Goal: Information Seeking & Learning: Learn about a topic

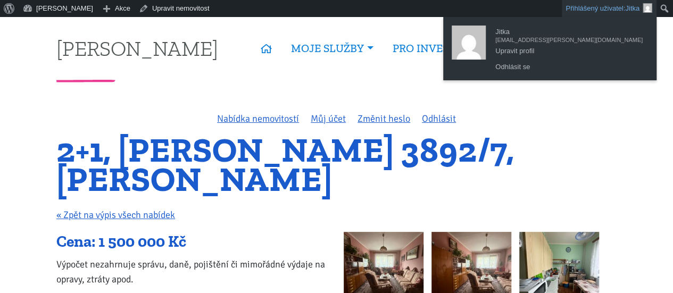
click at [608, 4] on link "Přihlášený uživatel: Jitka" at bounding box center [609, 8] width 95 height 17
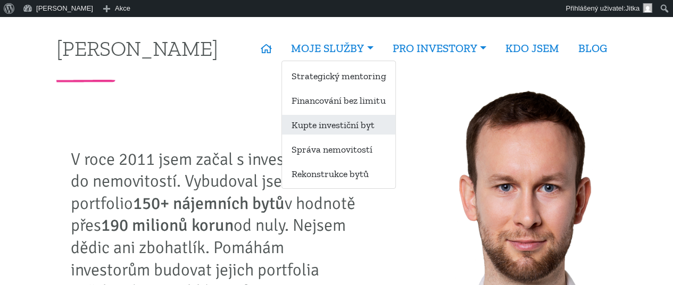
click at [315, 124] on link "Kupte investiční byt" at bounding box center [338, 125] width 113 height 20
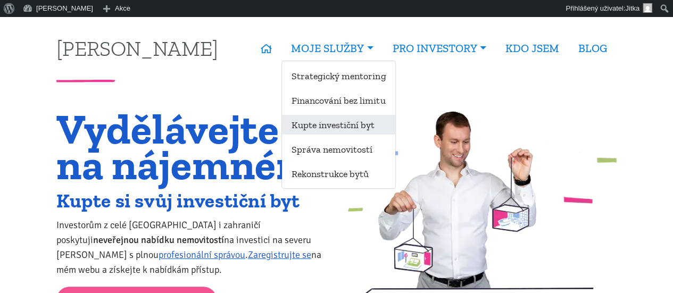
click at [316, 128] on link "Kupte investiční byt" at bounding box center [338, 125] width 113 height 20
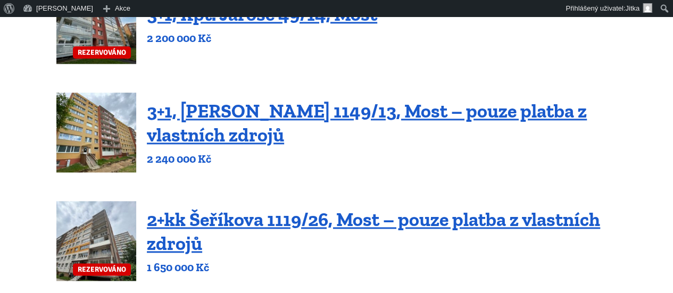
scroll to position [608, 0]
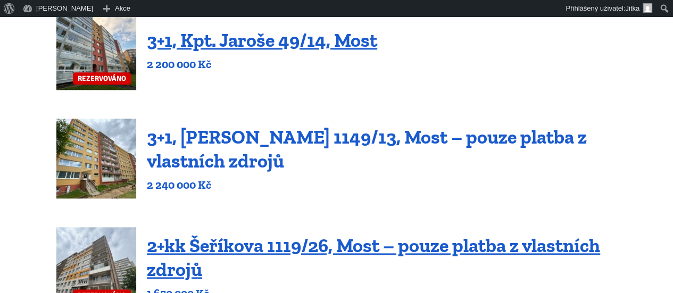
click at [221, 135] on link "3+1, Jaroslava Haška 1149/13, Most – pouze platba z vlastních zdrojů" at bounding box center [367, 149] width 440 height 47
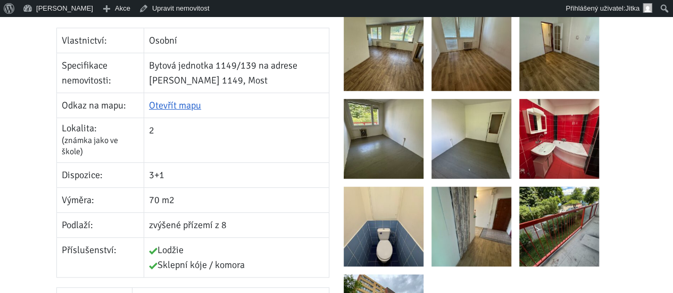
scroll to position [342, 0]
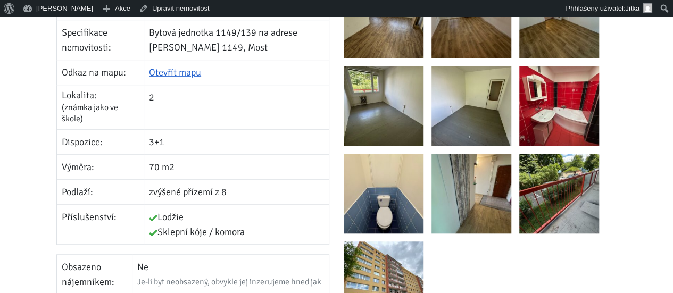
click at [558, 191] on img at bounding box center [559, 194] width 80 height 80
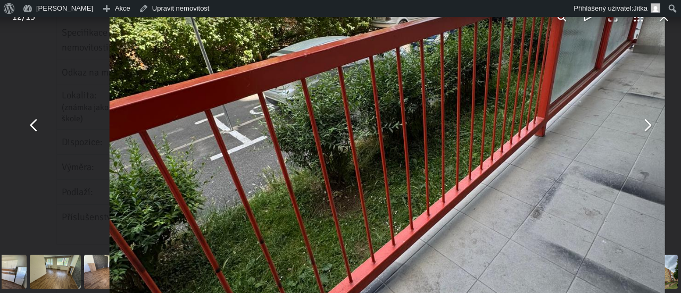
drag, startPoint x: 305, startPoint y: 73, endPoint x: 445, endPoint y: 130, distance: 151.3
click at [445, 130] on img "You can close this modal content with the ESC key" at bounding box center [388, 122] width 556 height 741
click at [36, 134] on button "You can close this modal content with the ESC key" at bounding box center [34, 126] width 26 height 26
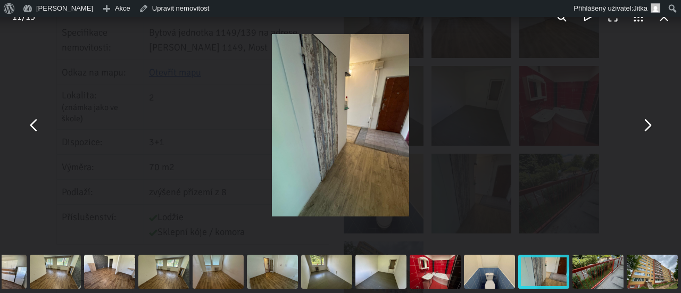
click at [36, 134] on button "You can close this modal content with the ESC key" at bounding box center [34, 126] width 26 height 26
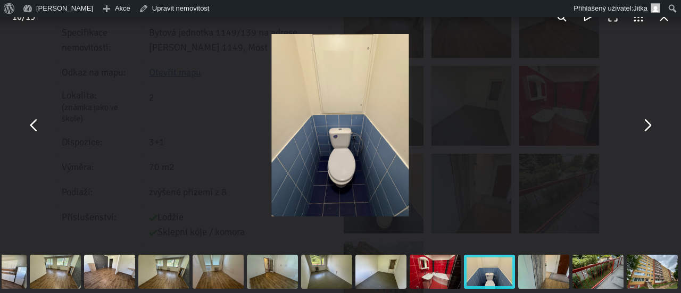
click at [36, 134] on button "You can close this modal content with the ESC key" at bounding box center [34, 126] width 26 height 26
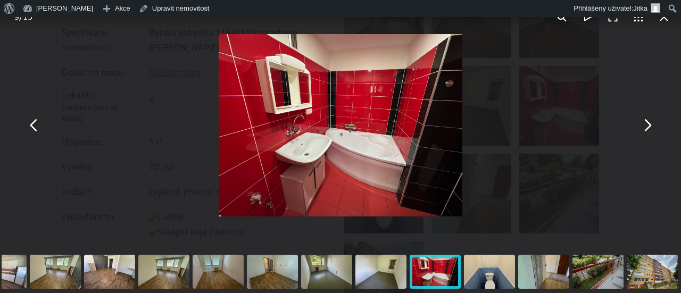
click at [36, 134] on button "You can close this modal content with the ESC key" at bounding box center [34, 126] width 26 height 26
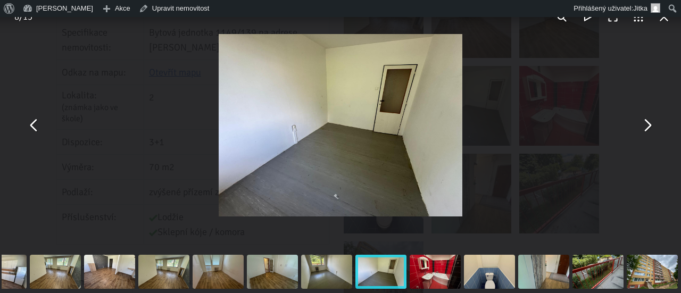
click at [36, 134] on button "You can close this modal content with the ESC key" at bounding box center [34, 126] width 26 height 26
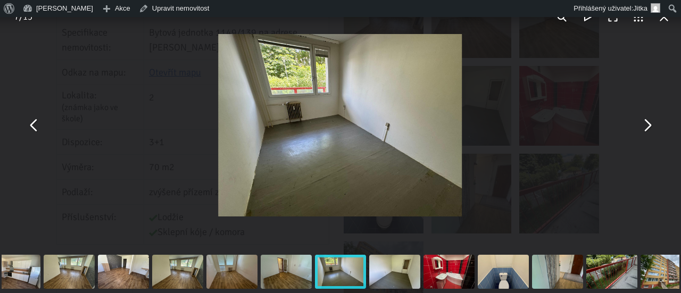
click at [36, 134] on button "You can close this modal content with the ESC key" at bounding box center [34, 126] width 26 height 26
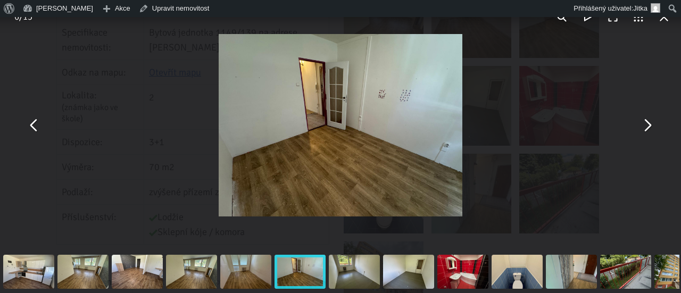
click at [650, 120] on button "You can close this modal content with the ESC key" at bounding box center [647, 126] width 26 height 26
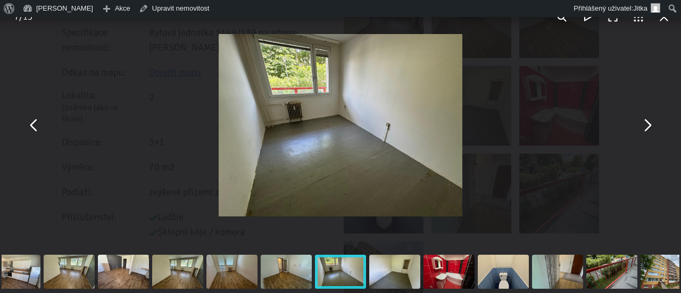
click at [650, 120] on button "You can close this modal content with the ESC key" at bounding box center [647, 126] width 26 height 26
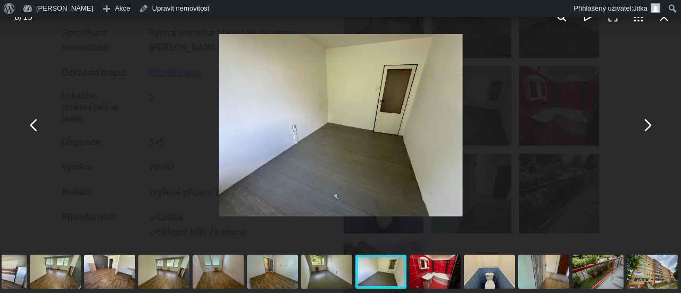
click at [650, 120] on button "You can close this modal content with the ESC key" at bounding box center [647, 126] width 26 height 26
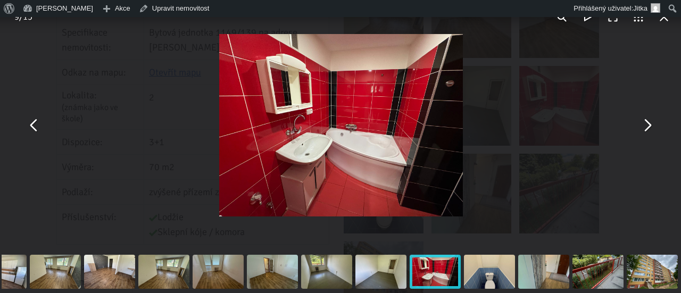
click at [650, 120] on button "You can close this modal content with the ESC key" at bounding box center [647, 126] width 26 height 26
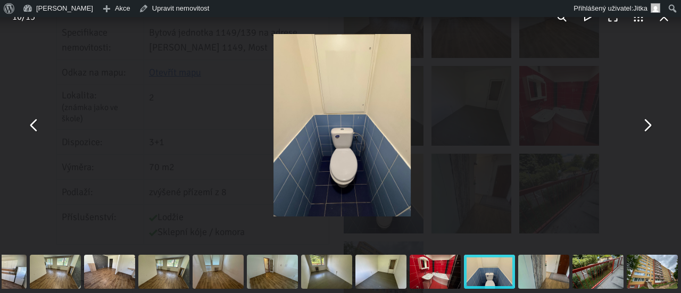
click at [650, 120] on button "You can close this modal content with the ESC key" at bounding box center [647, 126] width 26 height 26
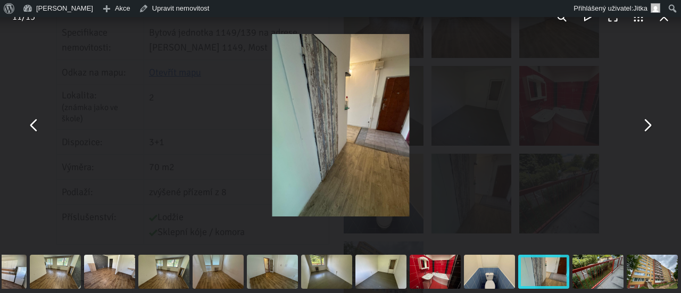
click at [650, 120] on button "You can close this modal content with the ESC key" at bounding box center [647, 126] width 26 height 26
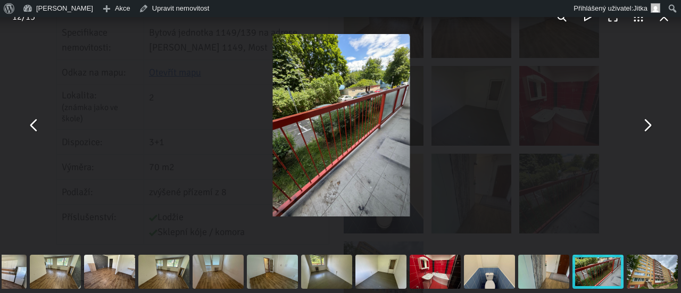
click at [650, 120] on button "You can close this modal content with the ESC key" at bounding box center [647, 126] width 26 height 26
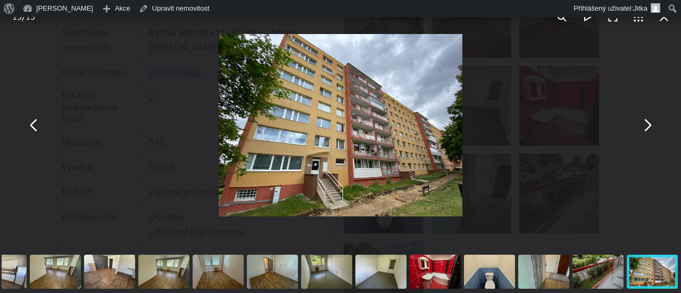
click at [650, 120] on button "You can close this modal content with the ESC key" at bounding box center [647, 126] width 26 height 26
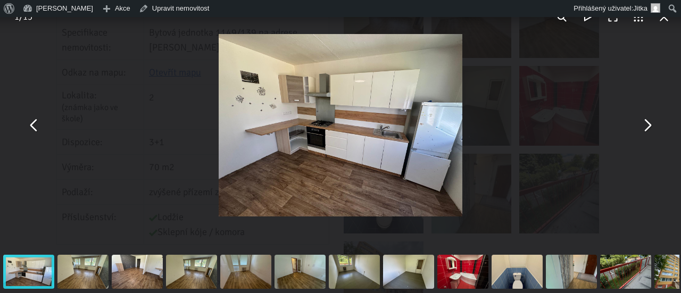
click at [650, 120] on button "You can close this modal content with the ESC key" at bounding box center [647, 126] width 26 height 26
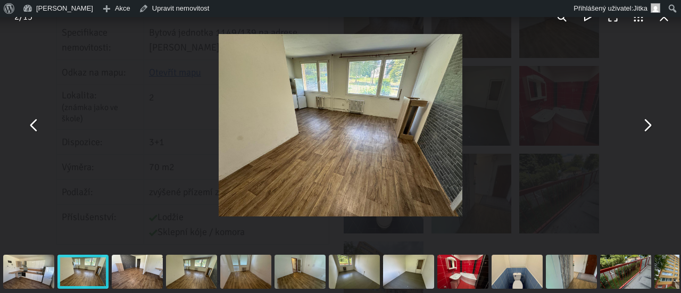
click at [650, 120] on button "You can close this modal content with the ESC key" at bounding box center [647, 126] width 26 height 26
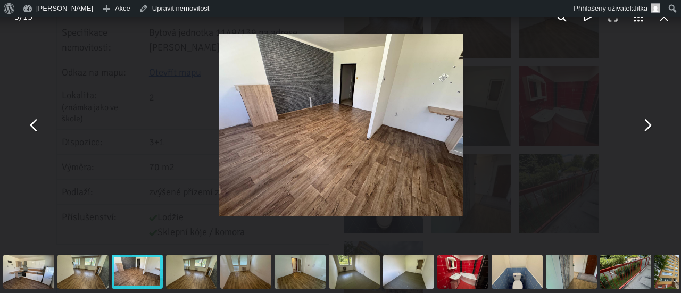
click at [650, 120] on button "You can close this modal content with the ESC key" at bounding box center [647, 126] width 26 height 26
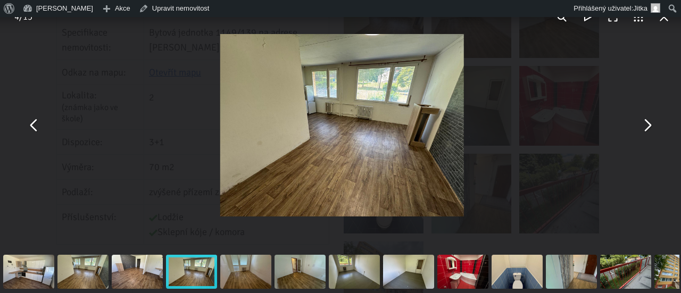
click at [650, 120] on button "You can close this modal content with the ESC key" at bounding box center [647, 126] width 26 height 26
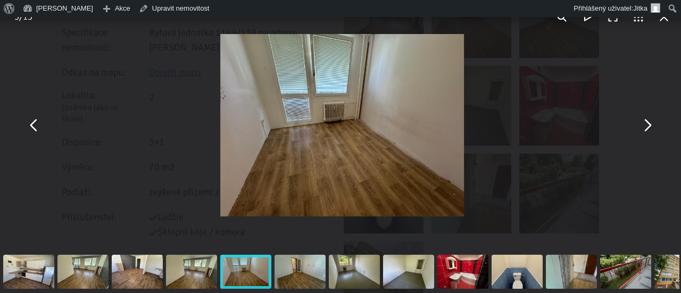
click at [650, 120] on button "You can close this modal content with the ESC key" at bounding box center [647, 126] width 26 height 26
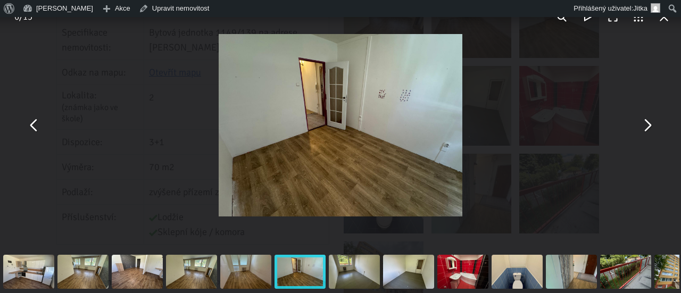
click at [650, 123] on button "You can close this modal content with the ESC key" at bounding box center [647, 126] width 26 height 26
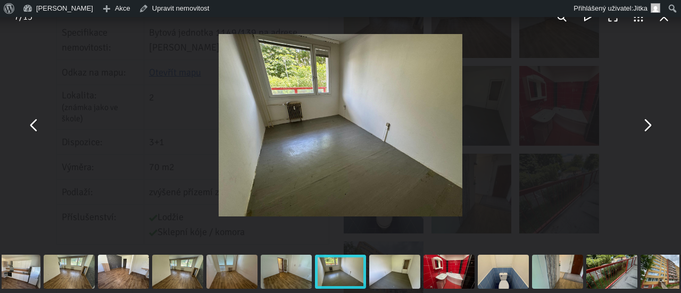
click at [650, 123] on button "You can close this modal content with the ESC key" at bounding box center [647, 126] width 26 height 26
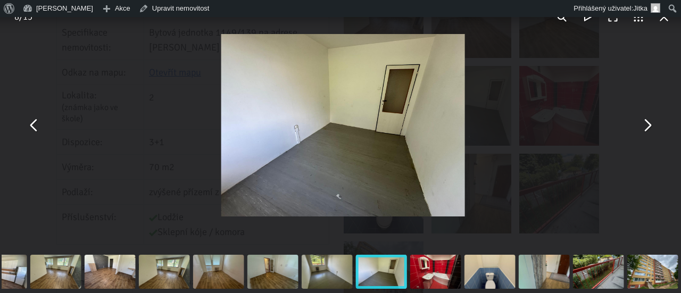
click at [650, 123] on button "You can close this modal content with the ESC key" at bounding box center [647, 126] width 26 height 26
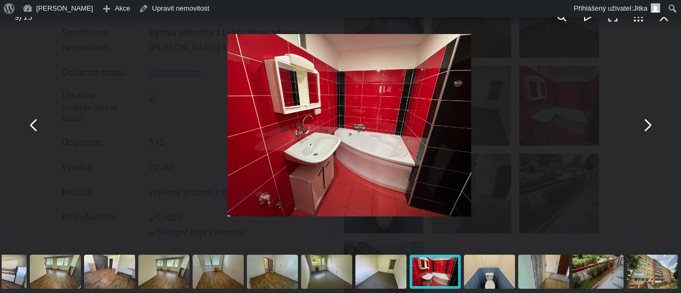
click at [650, 123] on button "You can close this modal content with the ESC key" at bounding box center [647, 126] width 26 height 26
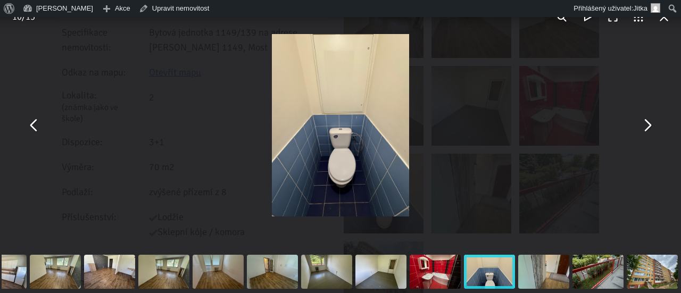
click at [35, 127] on button "You can close this modal content with the ESC key" at bounding box center [34, 126] width 26 height 26
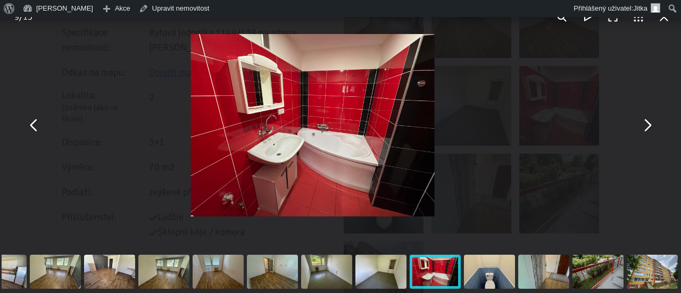
click at [35, 127] on button "You can close this modal content with the ESC key" at bounding box center [34, 126] width 26 height 26
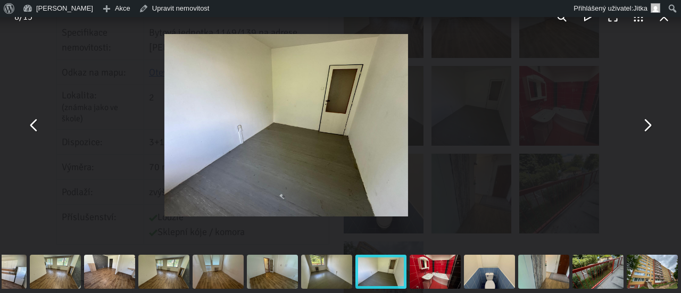
click at [35, 127] on button "You can close this modal content with the ESC key" at bounding box center [34, 126] width 26 height 26
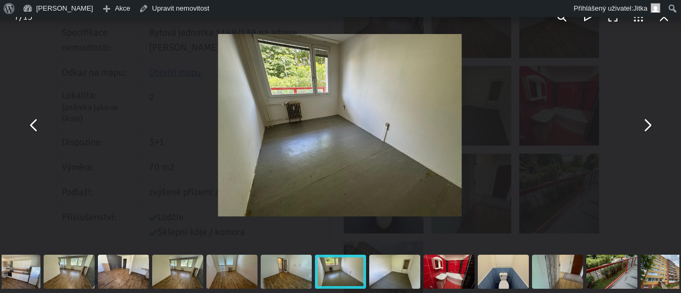
click at [589, 82] on div "You can close this modal content with the ESC key" at bounding box center [339, 125] width 681 height 251
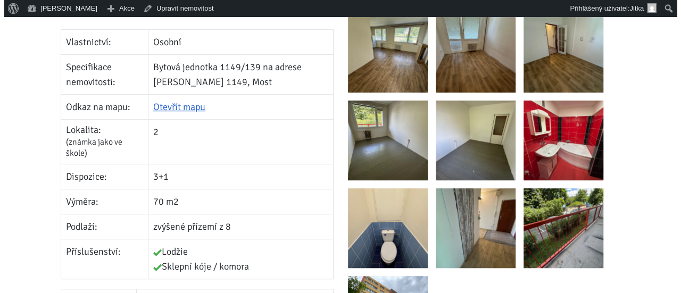
scroll to position [294, 0]
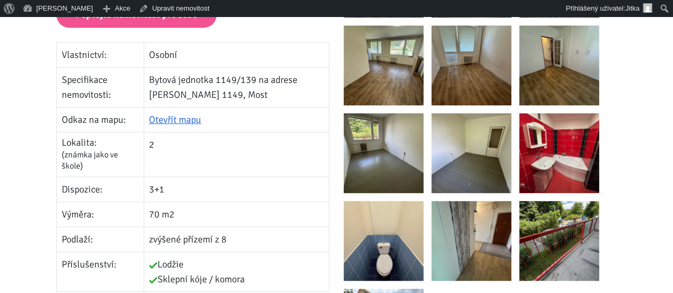
click at [551, 160] on img at bounding box center [559, 153] width 80 height 80
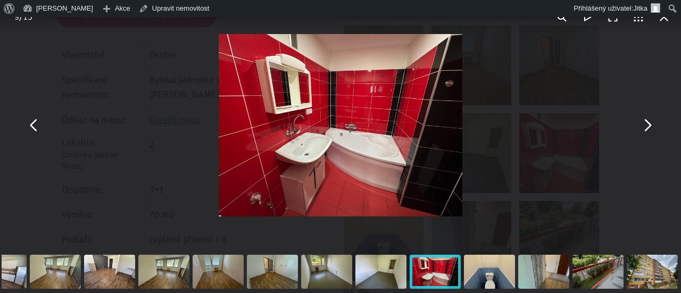
click at [647, 123] on button "You can close this modal content with the ESC key" at bounding box center [647, 126] width 26 height 26
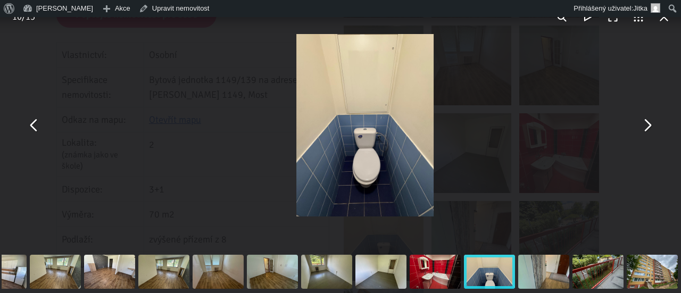
click at [647, 123] on button "You can close this modal content with the ESC key" at bounding box center [647, 126] width 26 height 26
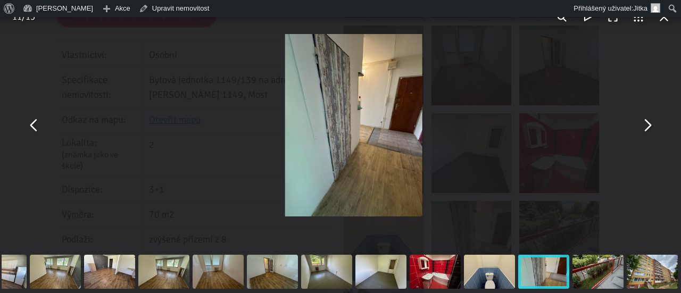
click at [642, 129] on button "You can close this modal content with the ESC key" at bounding box center [647, 126] width 26 height 26
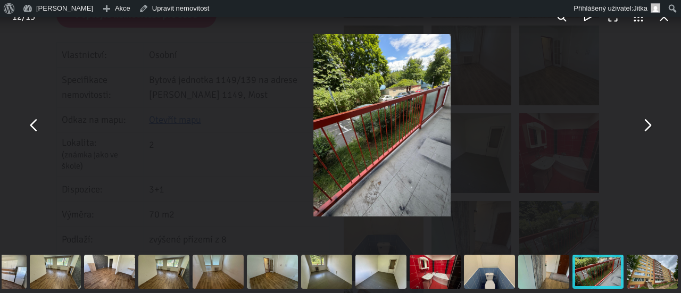
click at [642, 129] on button "You can close this modal content with the ESC key" at bounding box center [647, 126] width 26 height 26
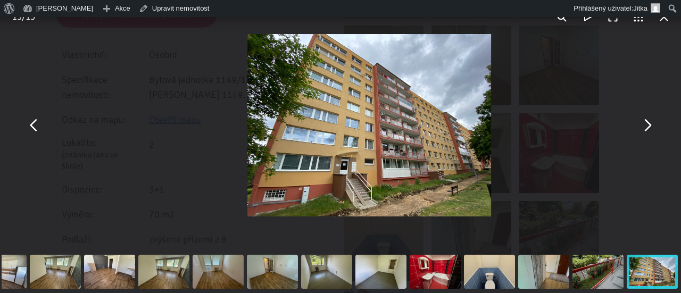
click at [642, 130] on button "You can close this modal content with the ESC key" at bounding box center [647, 126] width 26 height 26
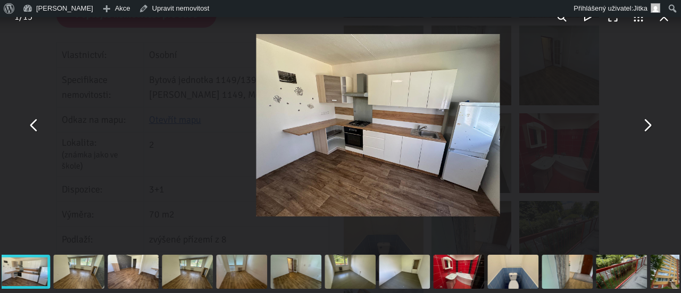
click at [642, 130] on button "You can close this modal content with the ESC key" at bounding box center [647, 126] width 26 height 26
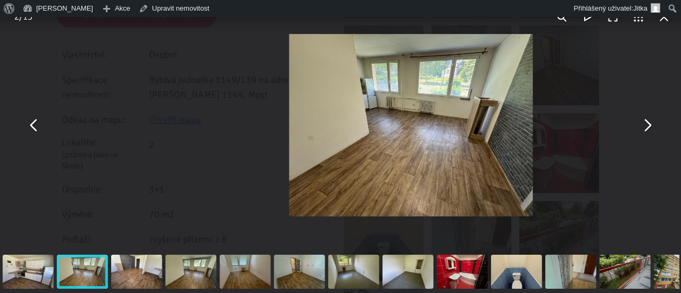
click at [642, 130] on button "You can close this modal content with the ESC key" at bounding box center [647, 126] width 26 height 26
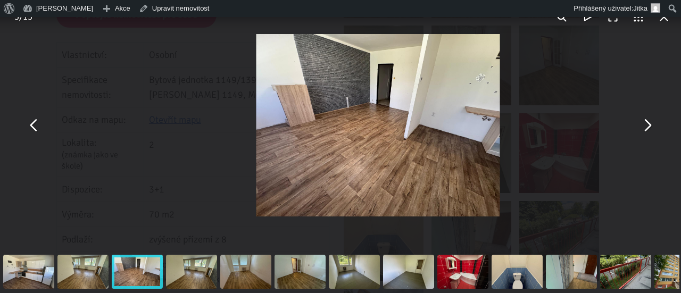
click at [642, 130] on button "You can close this modal content with the ESC key" at bounding box center [647, 126] width 26 height 26
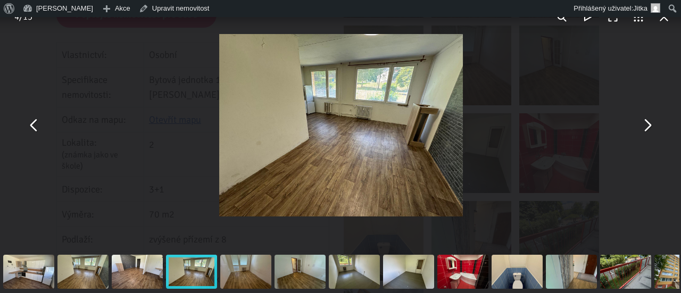
click at [642, 130] on button "You can close this modal content with the ESC key" at bounding box center [647, 126] width 26 height 26
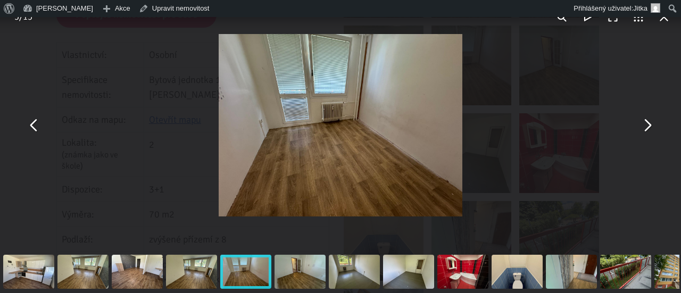
click at [642, 130] on button "You can close this modal content with the ESC key" at bounding box center [647, 126] width 26 height 26
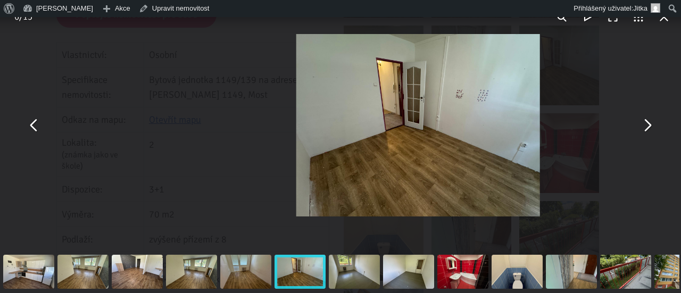
click at [642, 130] on button "You can close this modal content with the ESC key" at bounding box center [647, 126] width 26 height 26
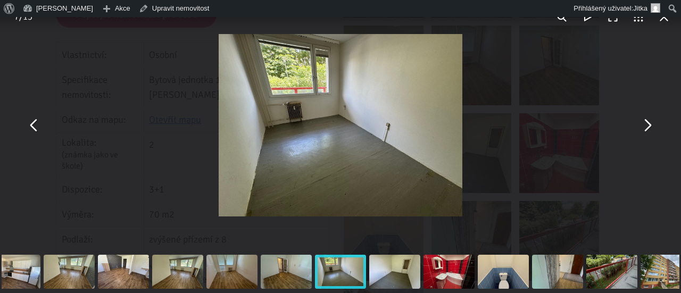
click at [645, 128] on button "You can close this modal content with the ESC key" at bounding box center [647, 126] width 26 height 26
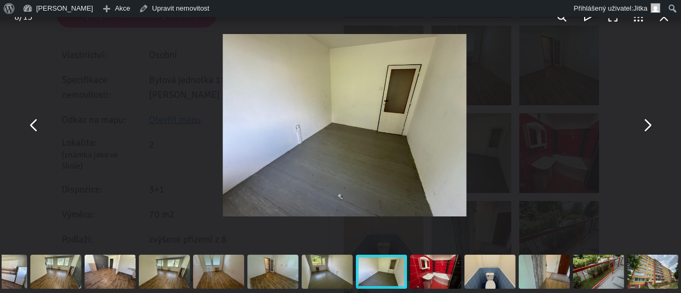
click at [645, 128] on button "You can close this modal content with the ESC key" at bounding box center [647, 126] width 26 height 26
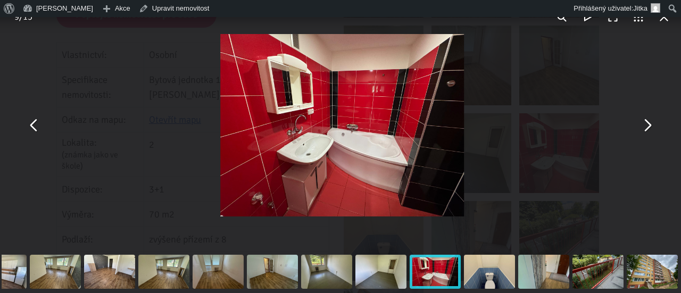
click at [645, 128] on button "You can close this modal content with the ESC key" at bounding box center [647, 126] width 26 height 26
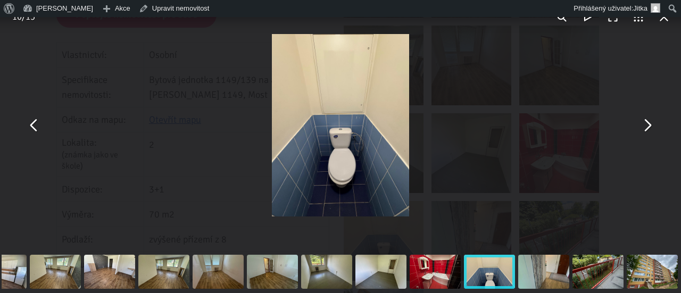
click at [645, 128] on button "You can close this modal content with the ESC key" at bounding box center [647, 126] width 26 height 26
